Goal: Navigation & Orientation: Find specific page/section

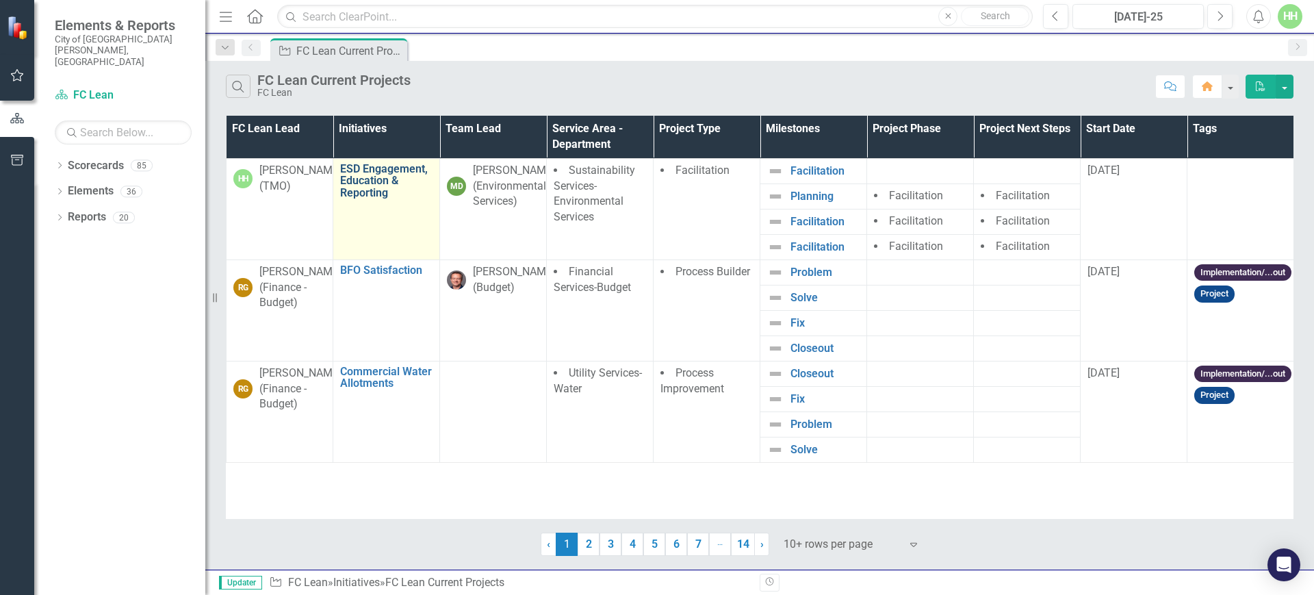
click at [388, 180] on link "ESD Engagement, Education & Reporting" at bounding box center [386, 181] width 92 height 36
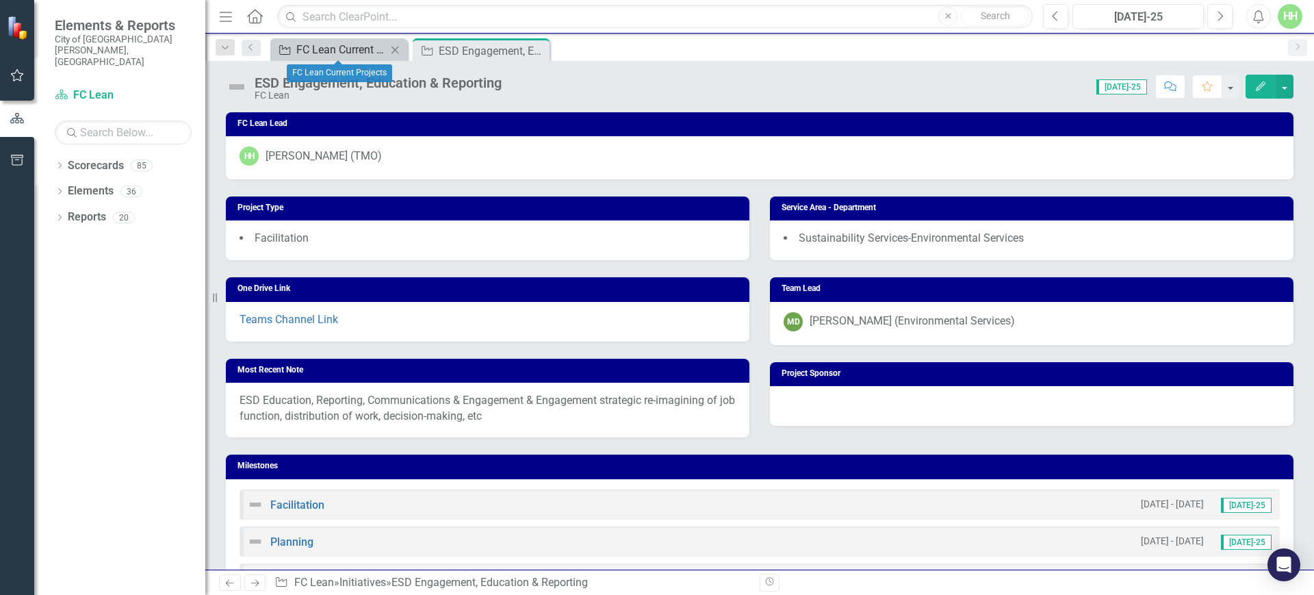
click at [314, 52] on div "FC Lean Current Projects" at bounding box center [341, 49] width 90 height 17
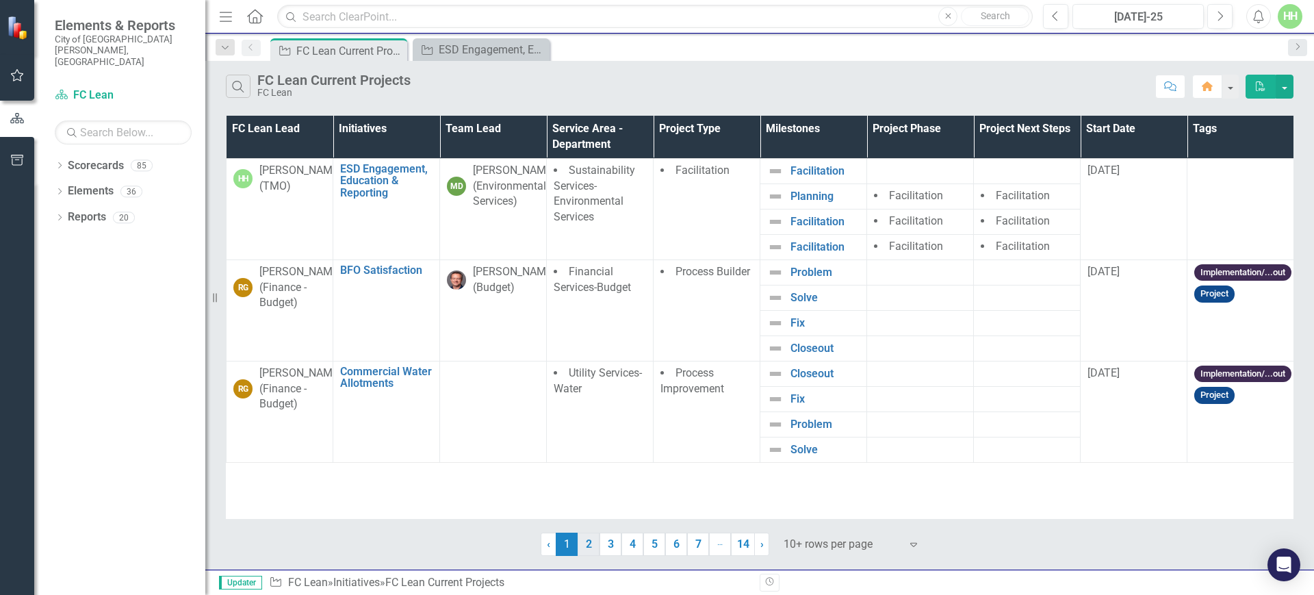
click at [586, 545] on link "2" at bounding box center [589, 543] width 22 height 23
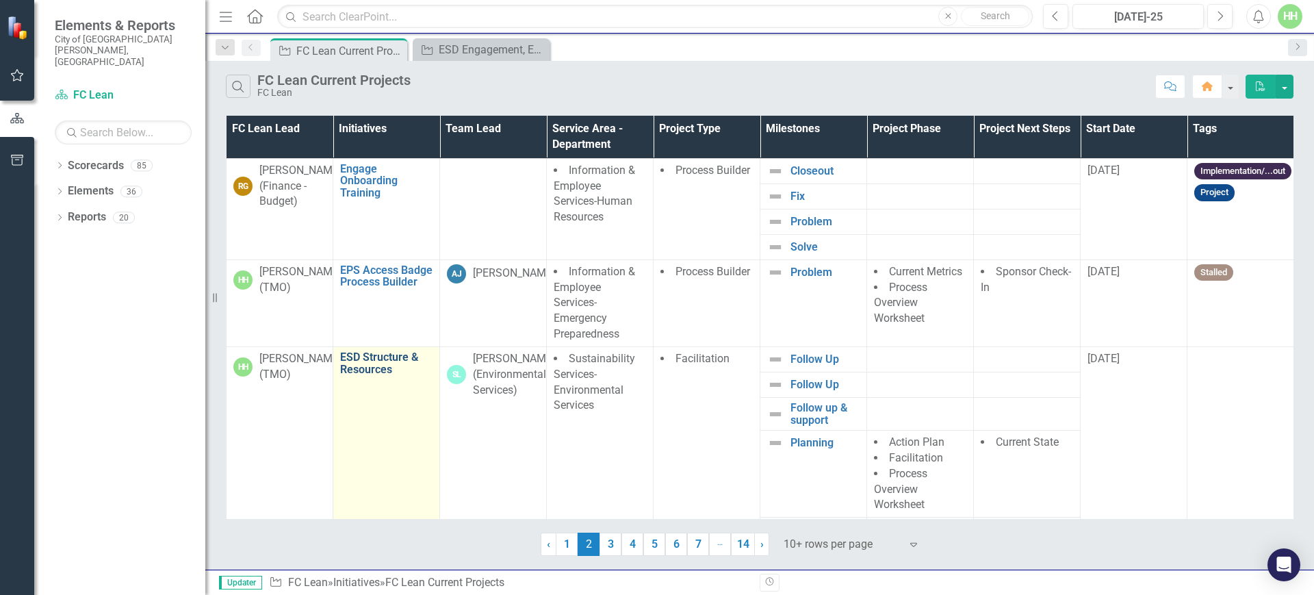
click at [345, 366] on link "ESD Structure & Resources" at bounding box center [386, 363] width 92 height 24
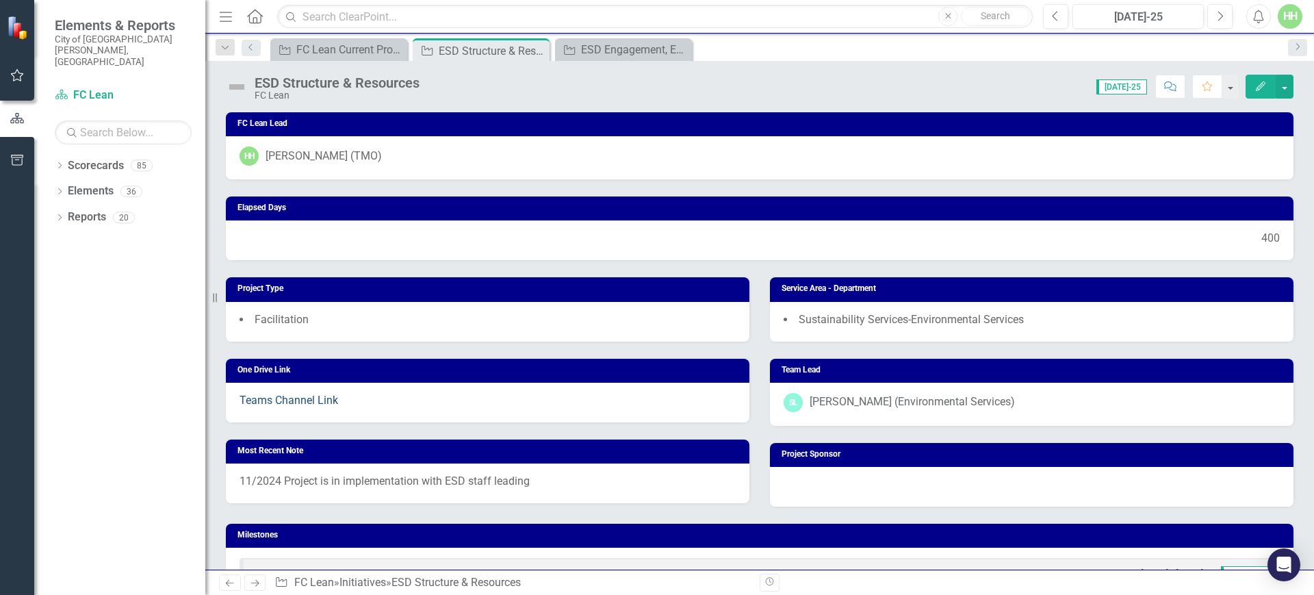
click at [301, 395] on link "Teams Channel Link" at bounding box center [289, 400] width 99 height 13
